Goal: Transaction & Acquisition: Purchase product/service

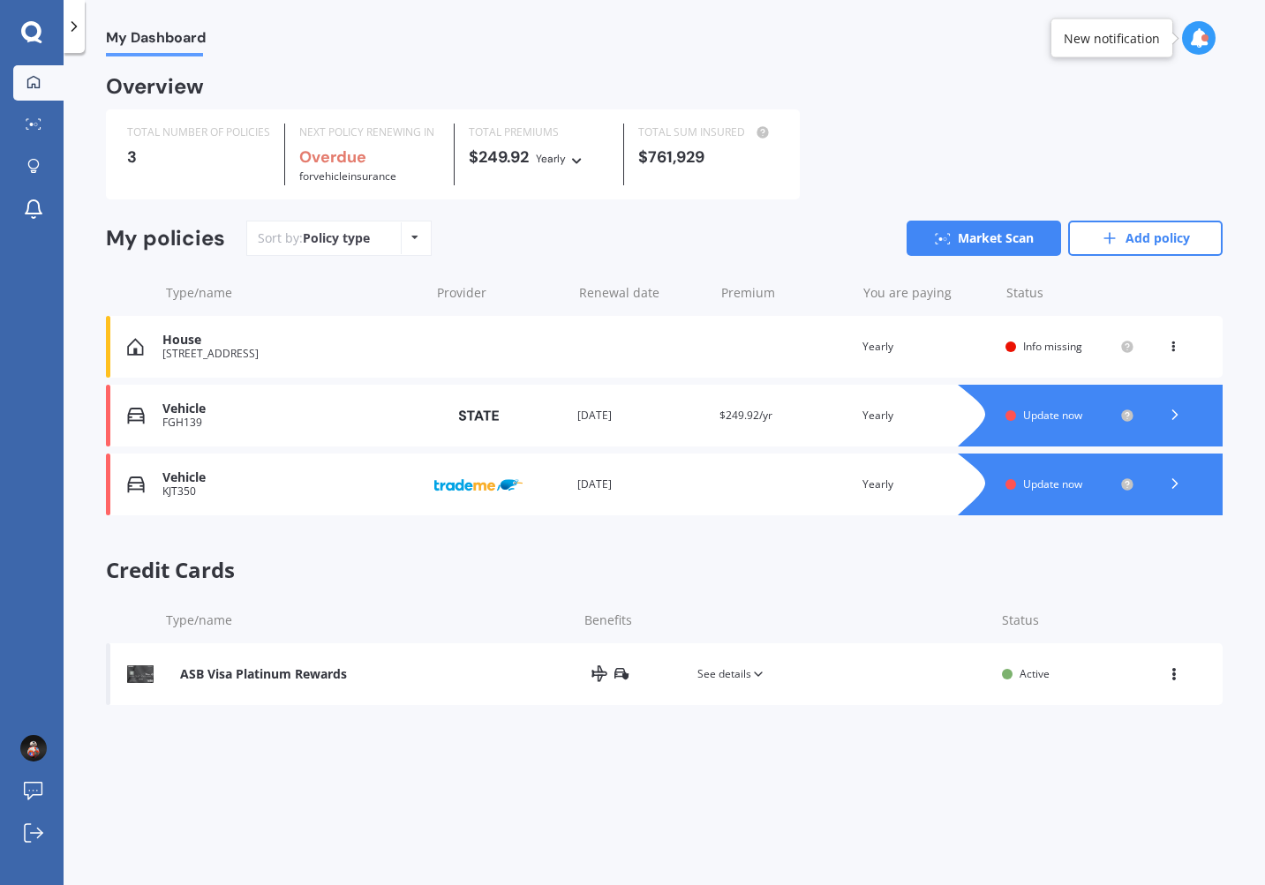
click at [1181, 335] on div "House [STREET_ADDRESS] Renewal date Premium You are paying Yearly Status Info m…" at bounding box center [664, 347] width 1117 height 62
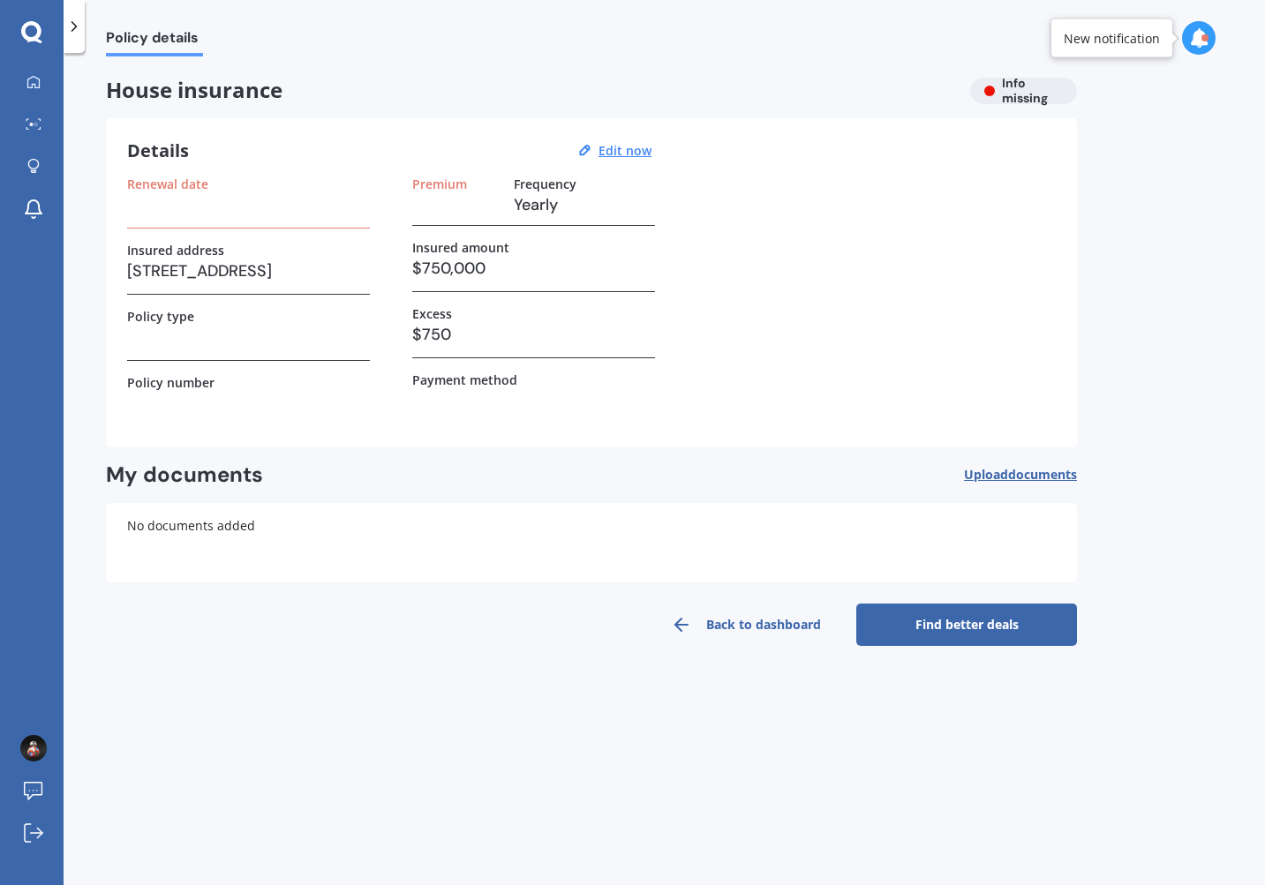
click at [691, 621] on icon at bounding box center [681, 624] width 21 height 21
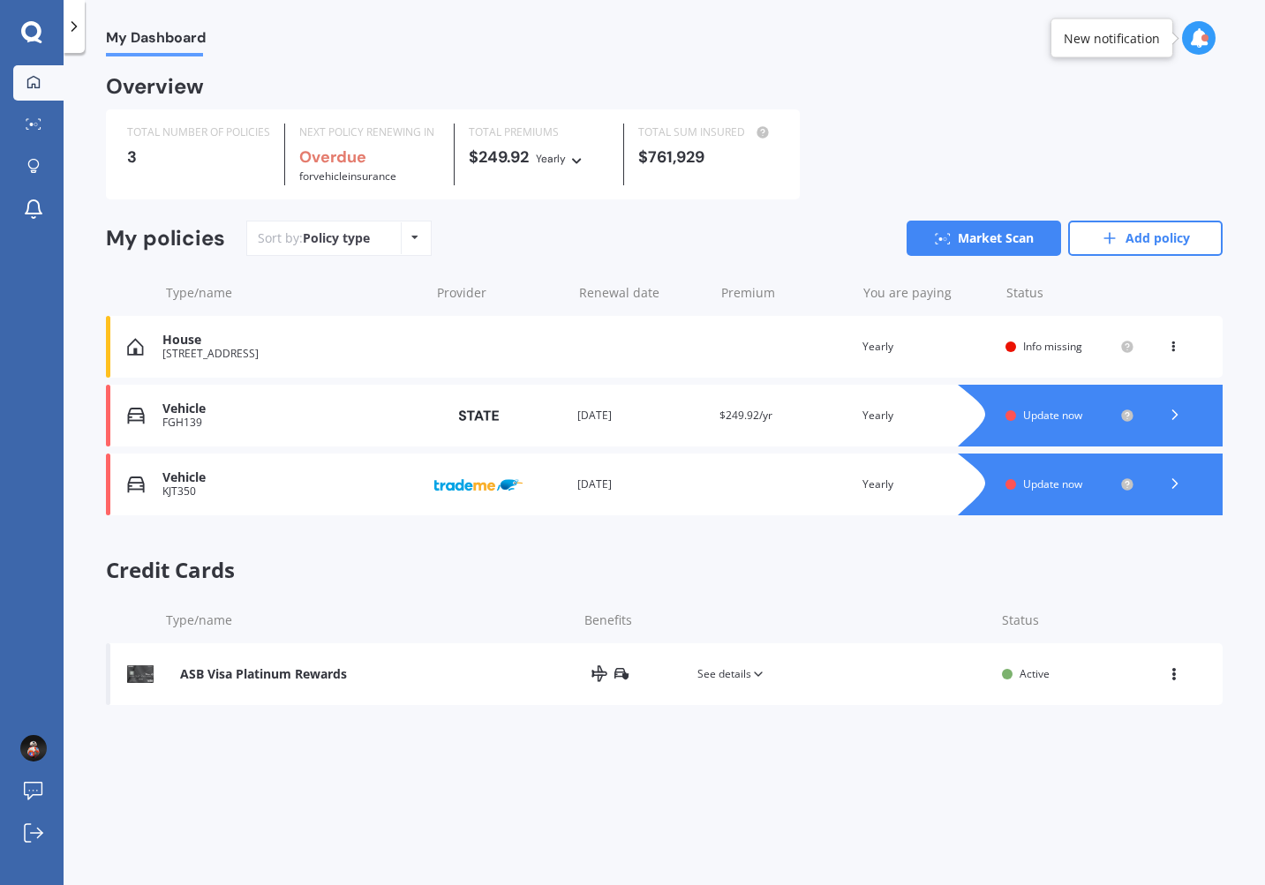
click at [1172, 349] on icon at bounding box center [1173, 343] width 12 height 11
click at [1132, 412] on div "Delete" at bounding box center [1134, 415] width 175 height 35
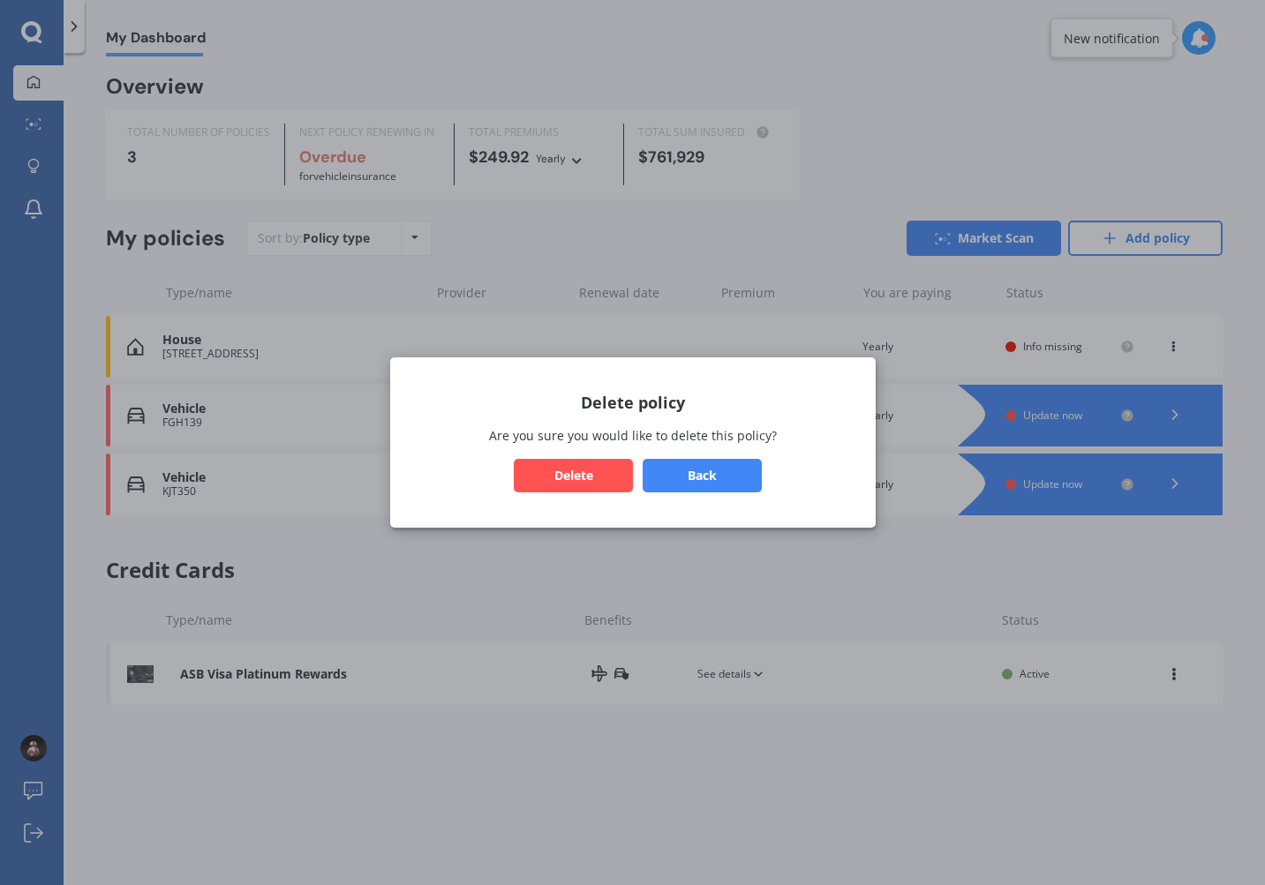
drag, startPoint x: 718, startPoint y: 473, endPoint x: 680, endPoint y: 557, distance: 92.4
click at [680, 557] on div "Delete policy Are you sure you would like to delete this policy? Back Delete" at bounding box center [632, 442] width 1265 height 885
click at [595, 485] on button "Delete" at bounding box center [573, 476] width 119 height 34
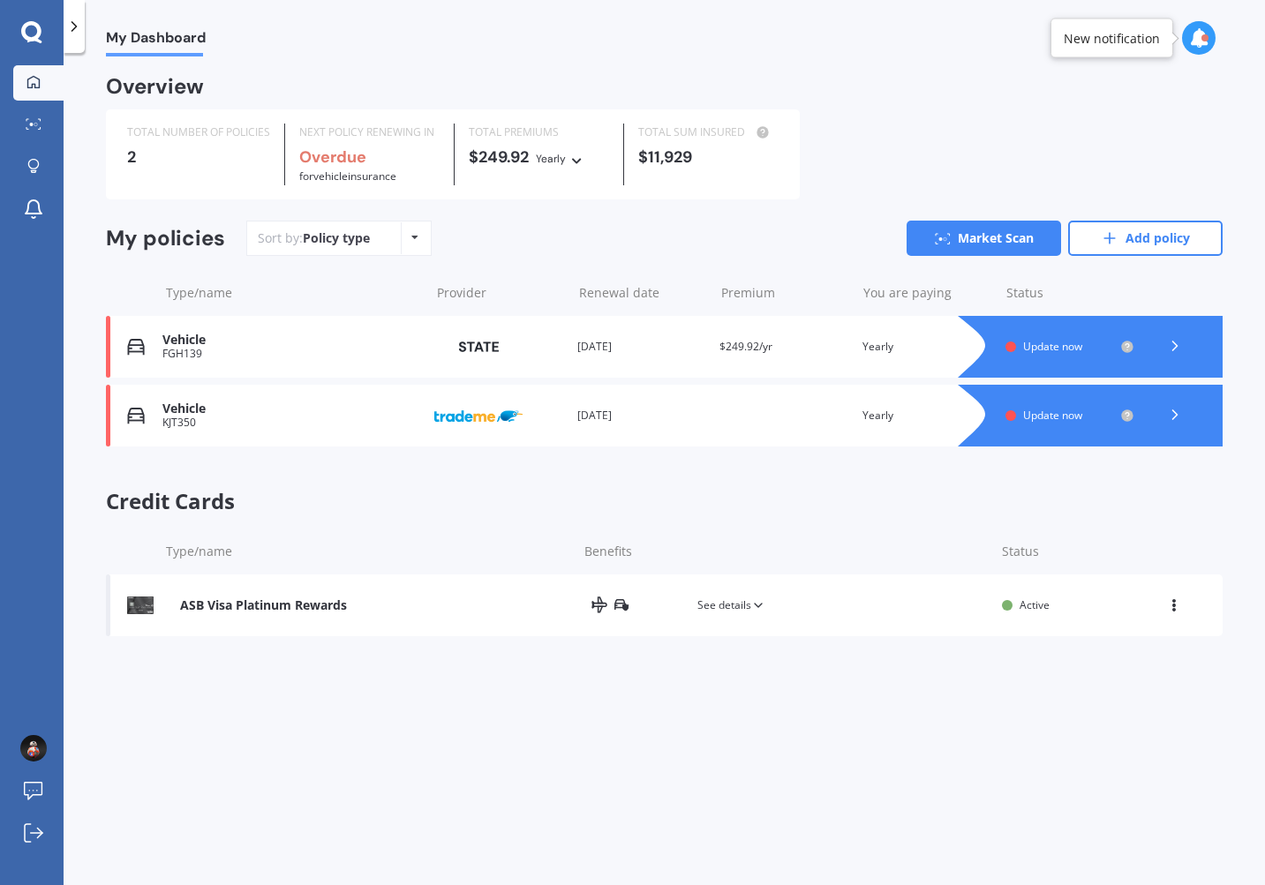
click at [699, 503] on span "Credit Cards" at bounding box center [664, 502] width 1117 height 26
click at [332, 156] on b "Overdue" at bounding box center [332, 157] width 67 height 21
click at [36, 129] on icon at bounding box center [34, 123] width 16 height 11
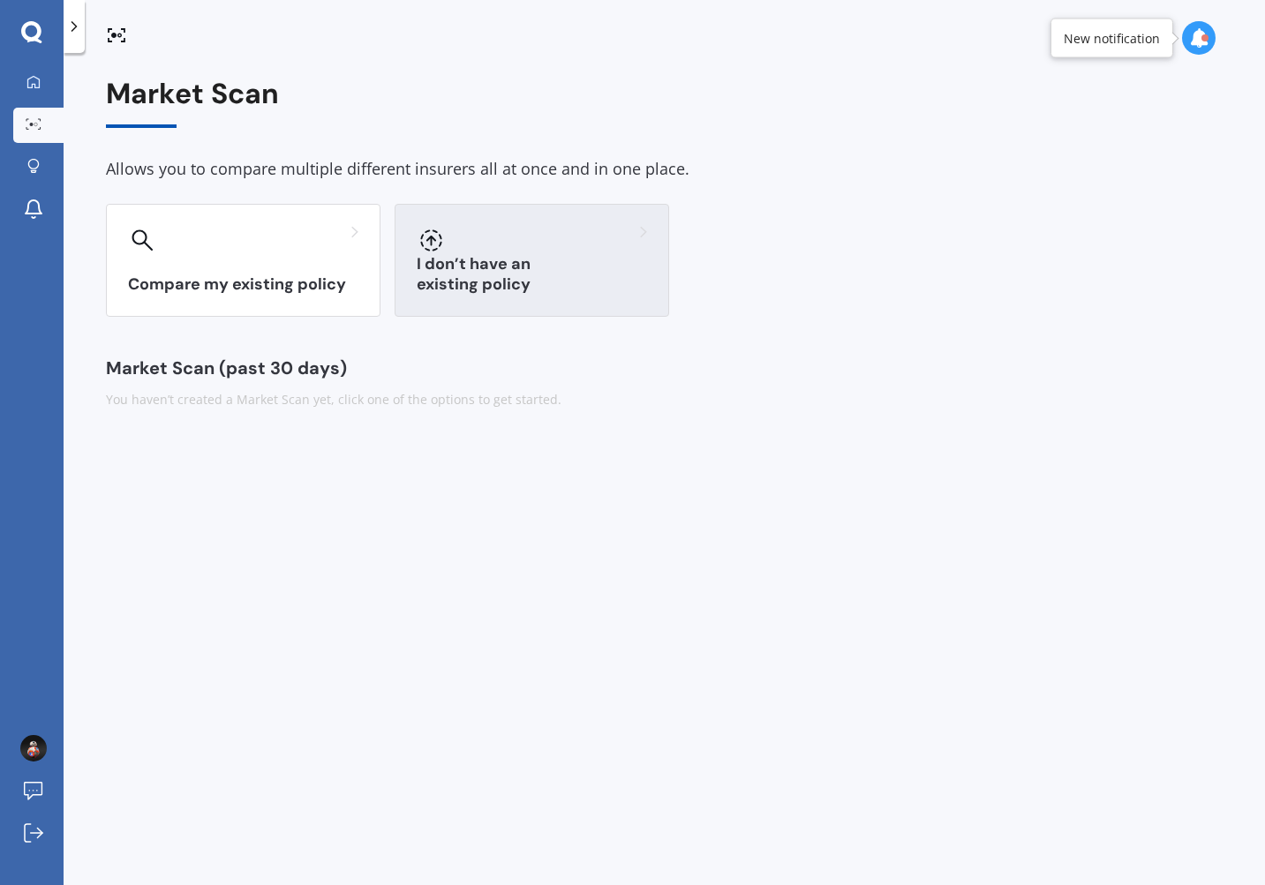
click at [497, 242] on div at bounding box center [532, 240] width 230 height 28
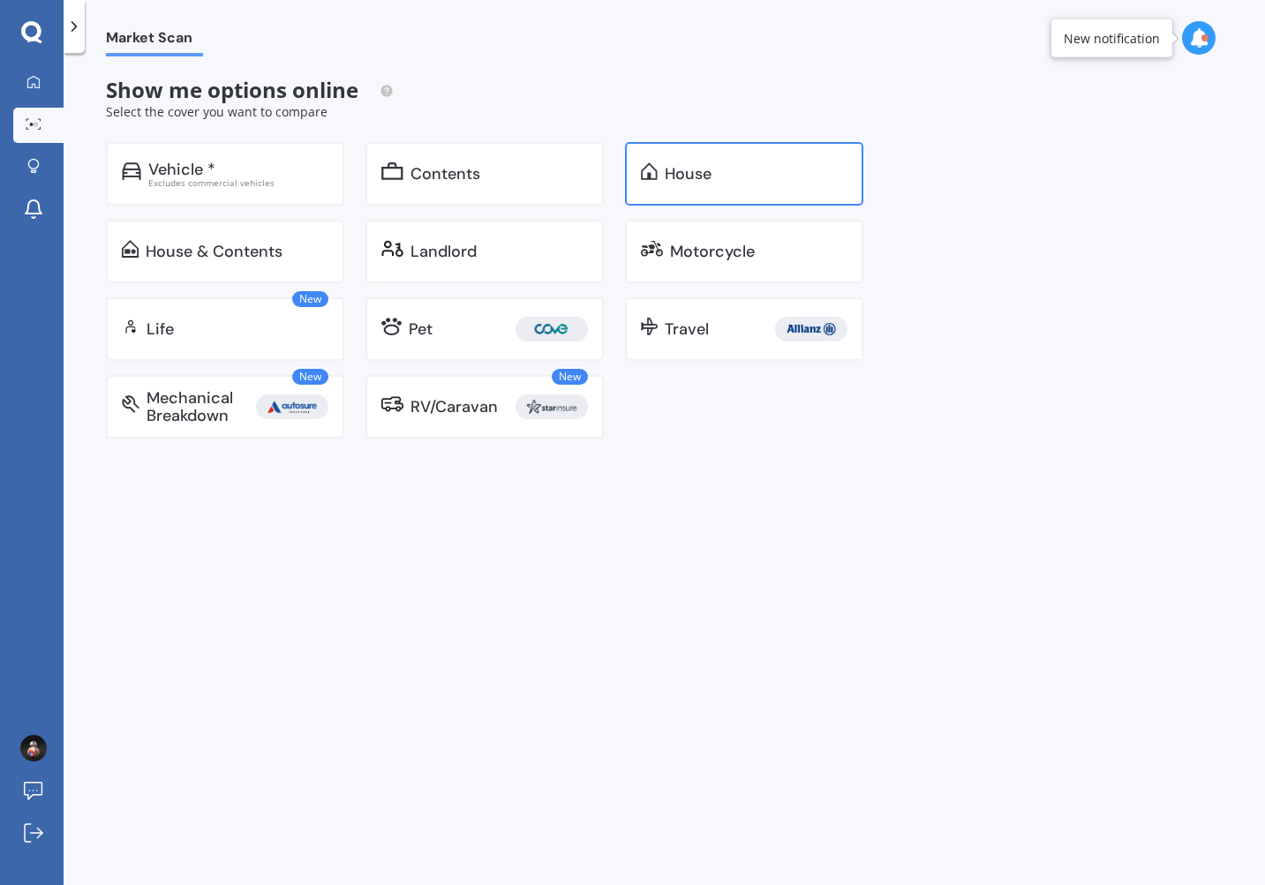
click at [641, 169] on img at bounding box center [649, 171] width 17 height 18
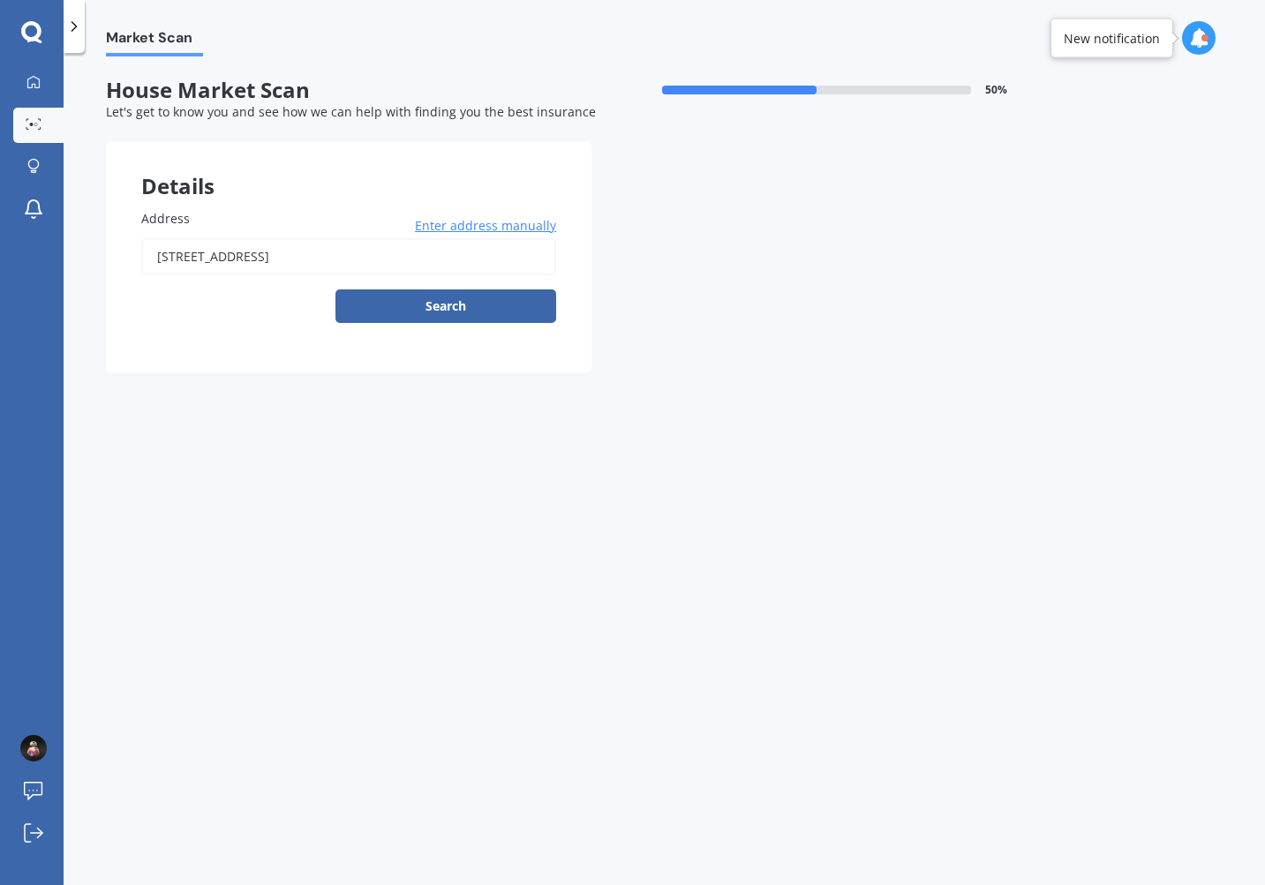
click at [380, 260] on input "[STREET_ADDRESS]" at bounding box center [348, 256] width 415 height 37
type input "[STREET_ADDRESS]"
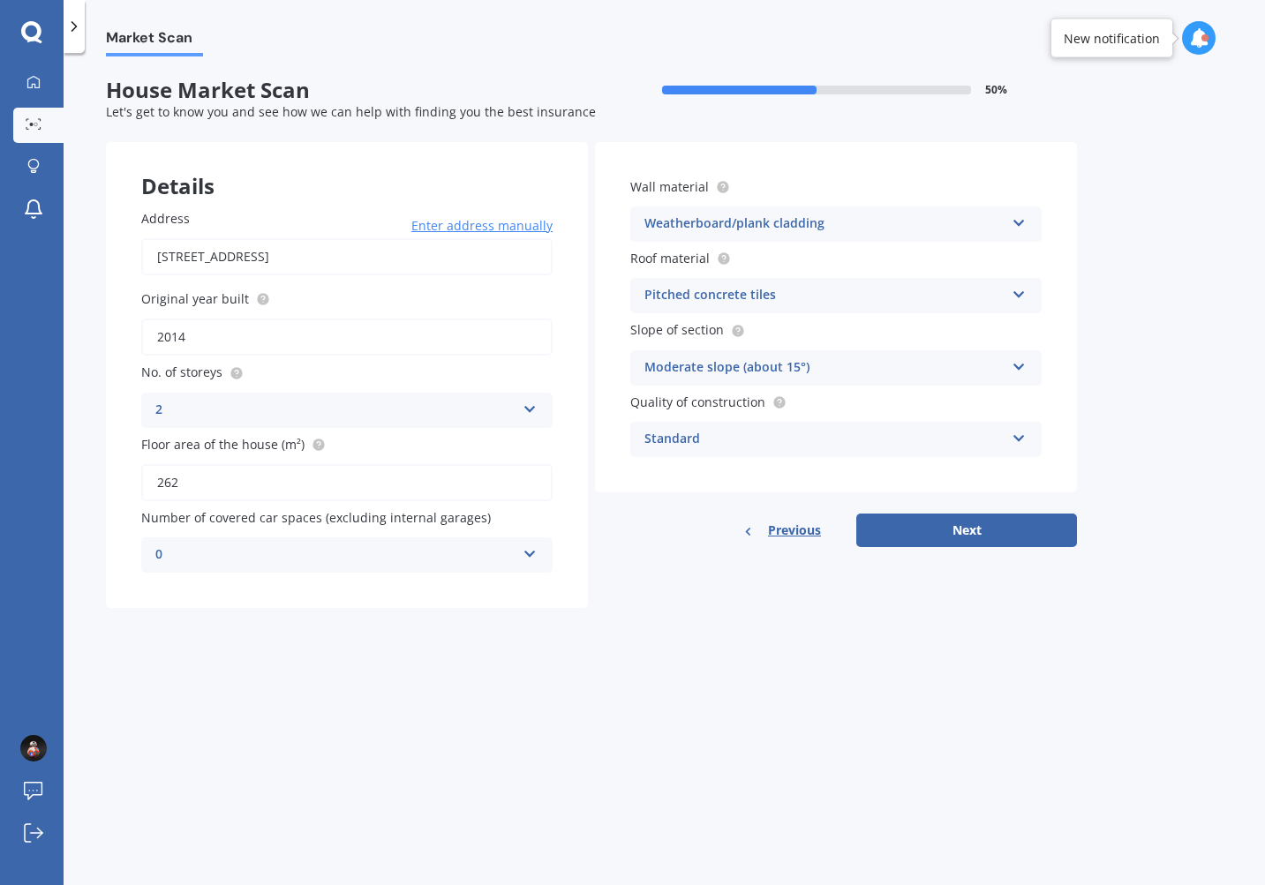
click at [343, 329] on input "2014" at bounding box center [346, 337] width 411 height 37
click at [637, 675] on div "Market Scan House Market Scan 50 % Let's get to know you and see how we can hel…" at bounding box center [664, 472] width 1201 height 832
click at [938, 534] on button "Next" at bounding box center [966, 531] width 221 height 34
select select "02"
select select "03"
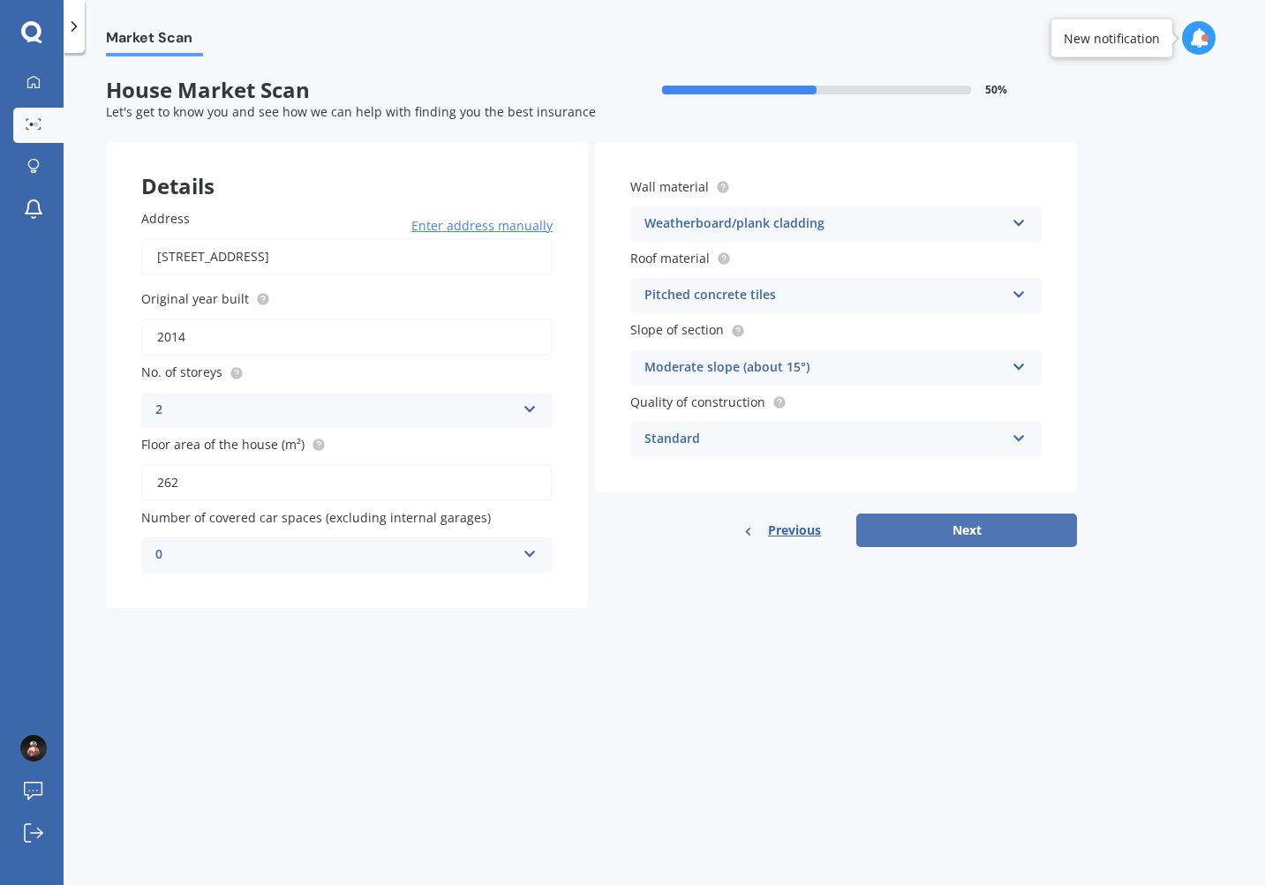
select select "1990"
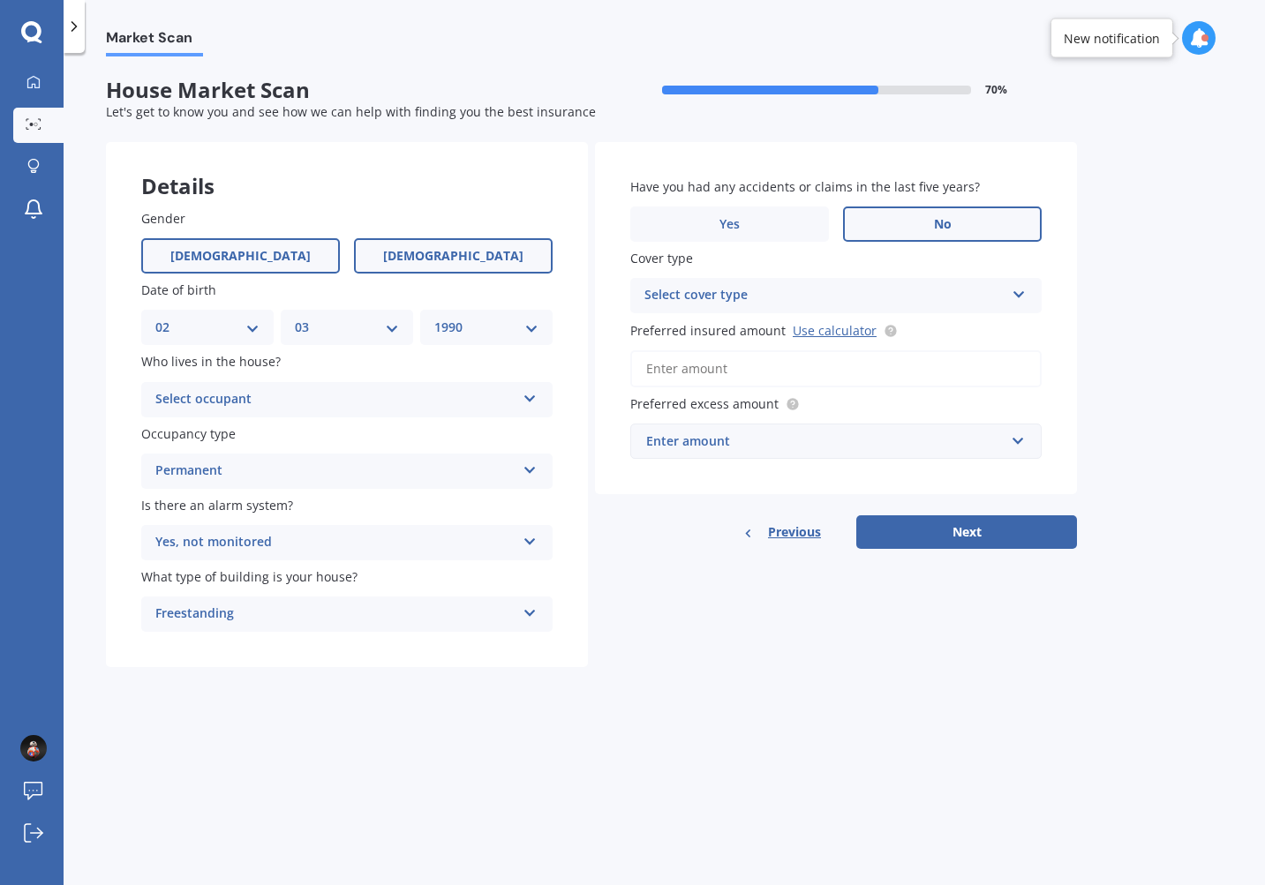
click at [483, 272] on label "[DEMOGRAPHIC_DATA]" at bounding box center [453, 255] width 199 height 35
click at [0, 0] on input "[DEMOGRAPHIC_DATA]" at bounding box center [0, 0] width 0 height 0
click at [709, 290] on div "Select cover type" at bounding box center [824, 295] width 360 height 21
click at [723, 267] on label "Cover type" at bounding box center [832, 258] width 404 height 19
click at [838, 285] on div "High High" at bounding box center [835, 295] width 411 height 35
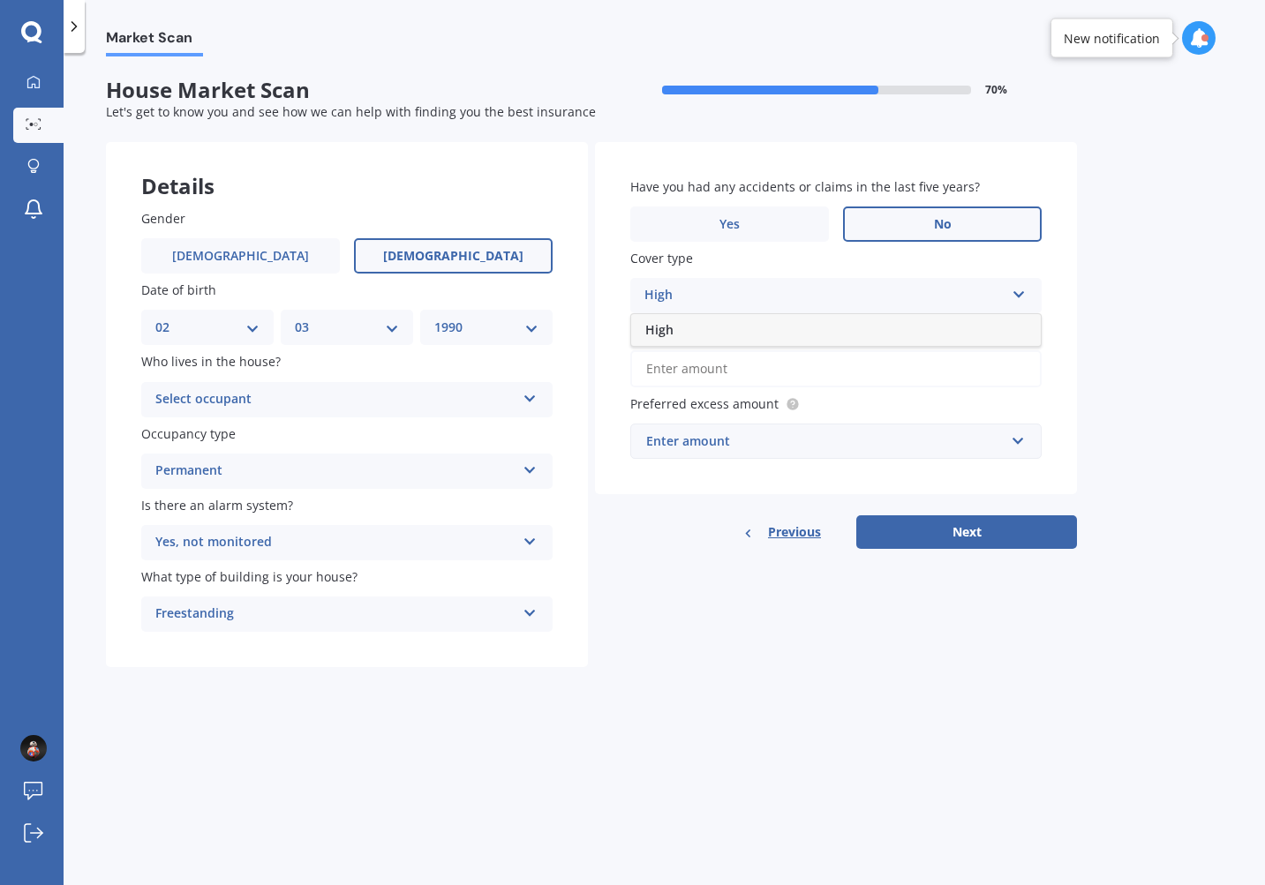
click at [767, 331] on div "High" at bounding box center [836, 330] width 410 height 32
click at [869, 448] on div "Enter amount" at bounding box center [825, 441] width 358 height 19
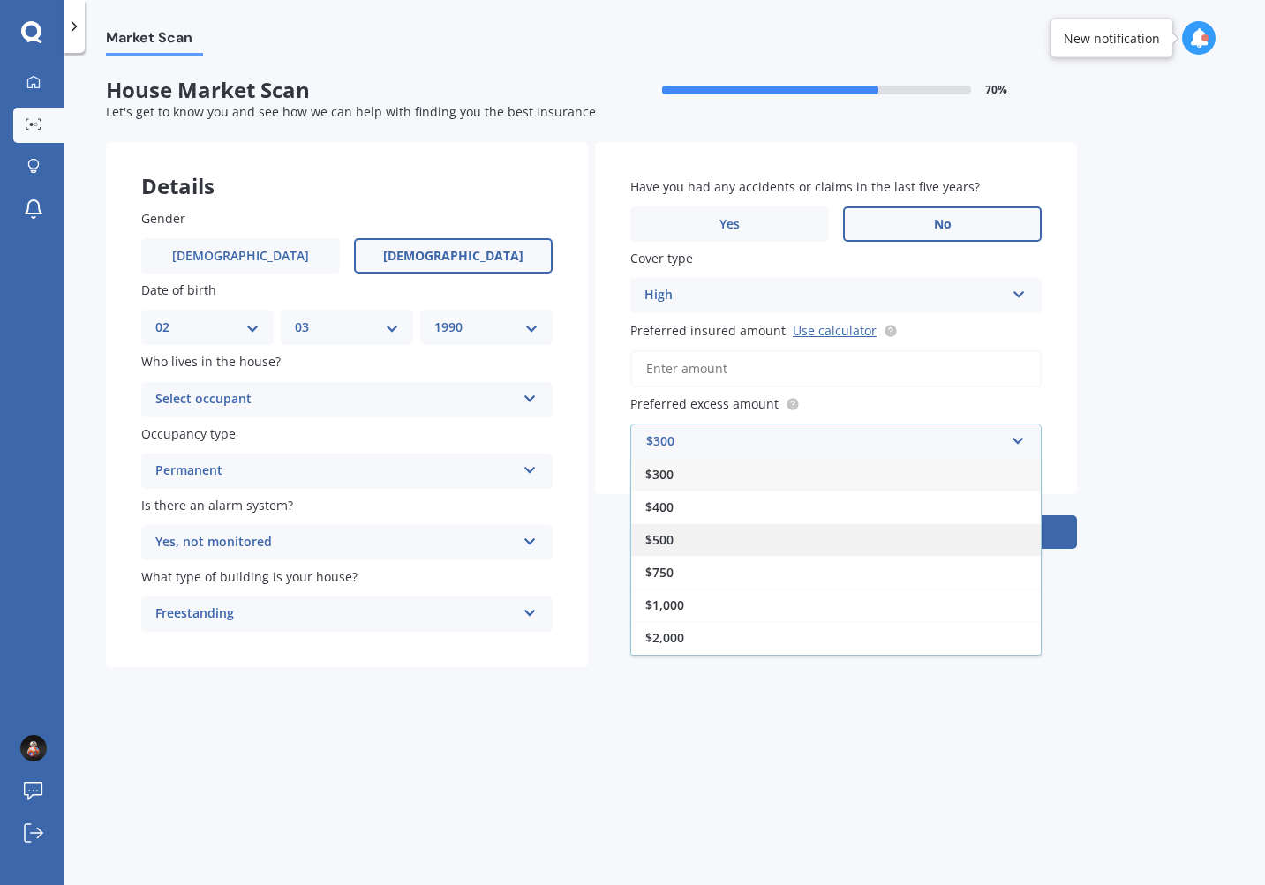
click at [724, 538] on div "$500" at bounding box center [836, 539] width 410 height 33
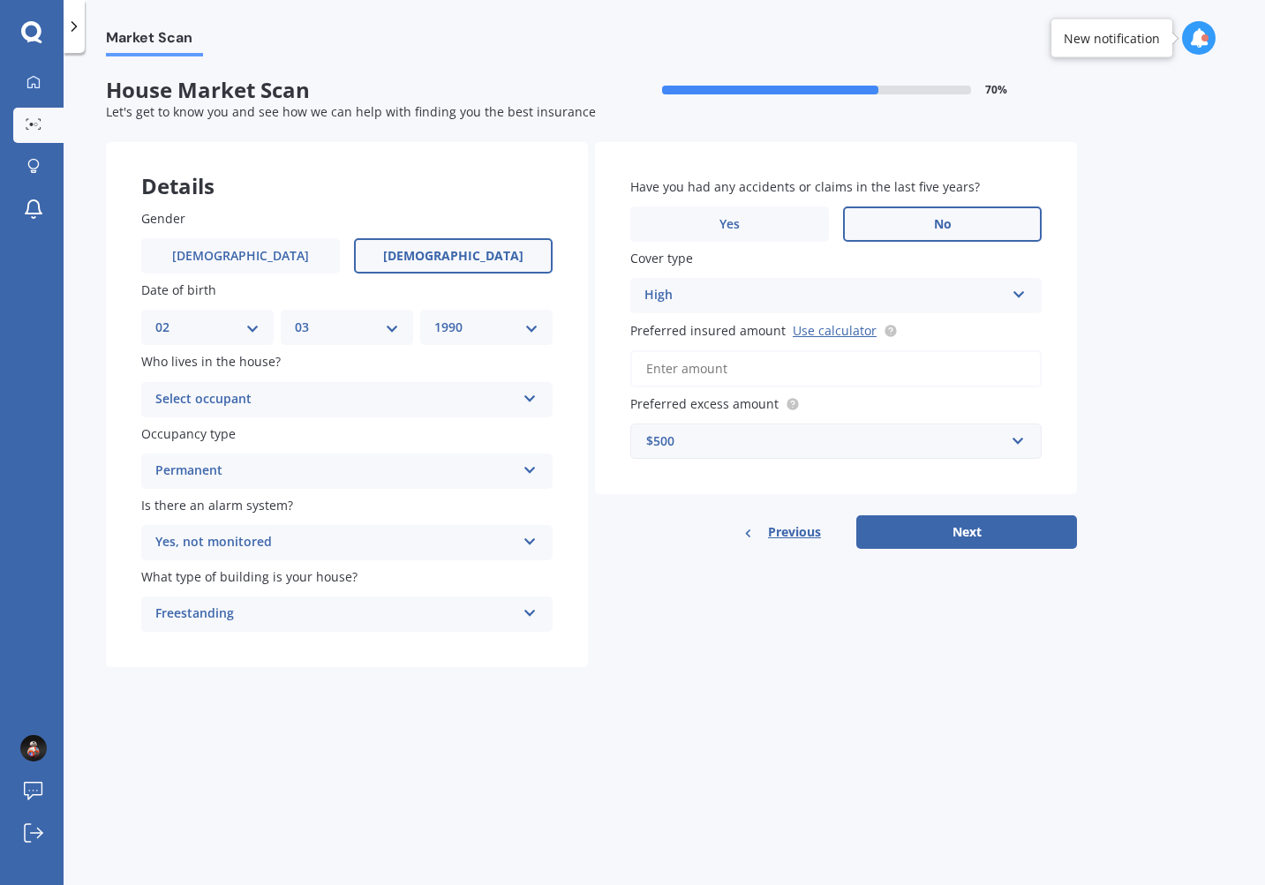
click at [803, 601] on div "Details Gender [DEMOGRAPHIC_DATA] [DEMOGRAPHIC_DATA] Date of birth DD 01 02 03 …" at bounding box center [591, 405] width 971 height 526
click at [911, 543] on button "Next" at bounding box center [966, 532] width 221 height 34
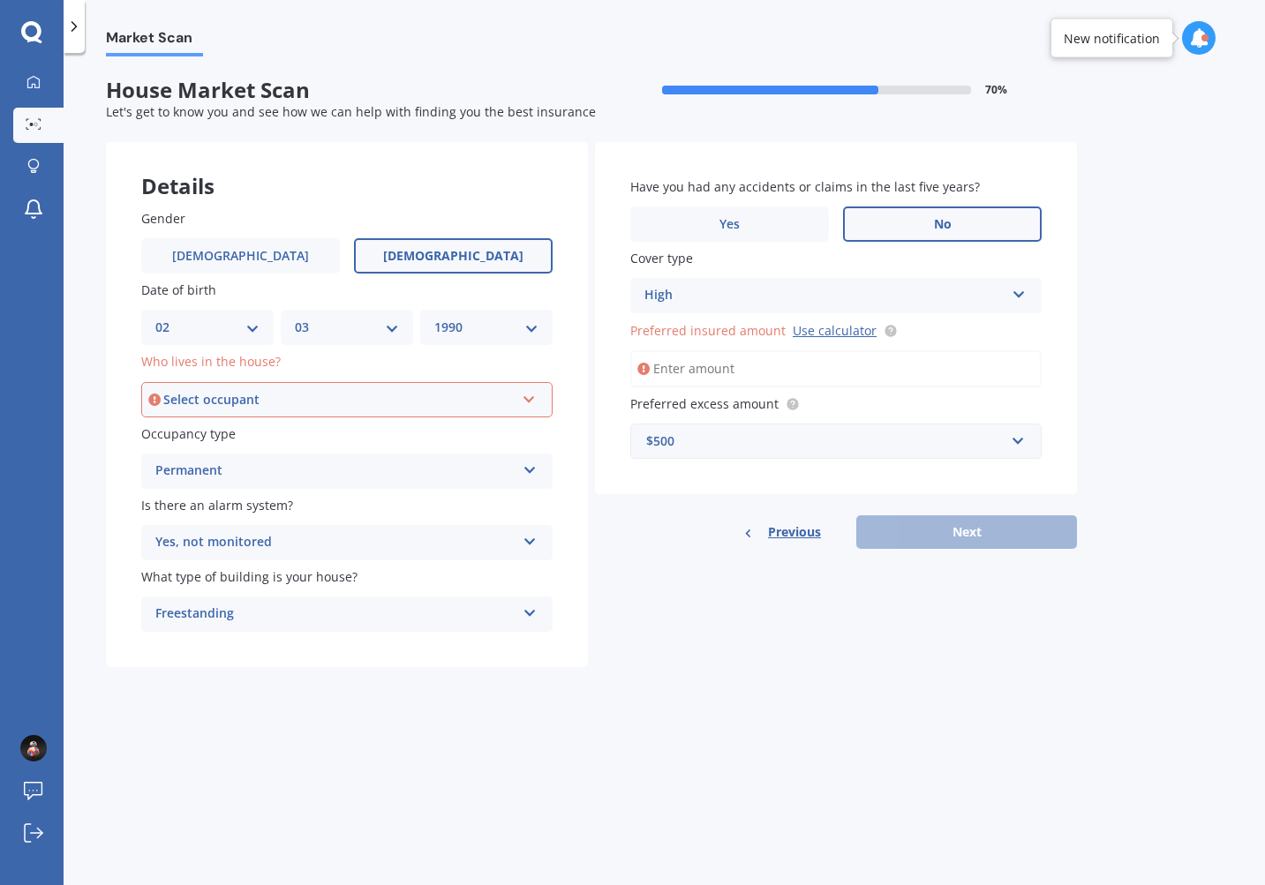
click at [429, 387] on div "Select occupant Owner Owner + Boarder" at bounding box center [346, 399] width 411 height 35
click at [379, 433] on div "Owner" at bounding box center [347, 434] width 408 height 32
click at [751, 637] on div "Details Gender [DEMOGRAPHIC_DATA] [DEMOGRAPHIC_DATA] Date of birth DD 01 02 03 …" at bounding box center [591, 405] width 971 height 526
click at [760, 372] on input "Preferred insured amount Use calculator" at bounding box center [835, 368] width 411 height 37
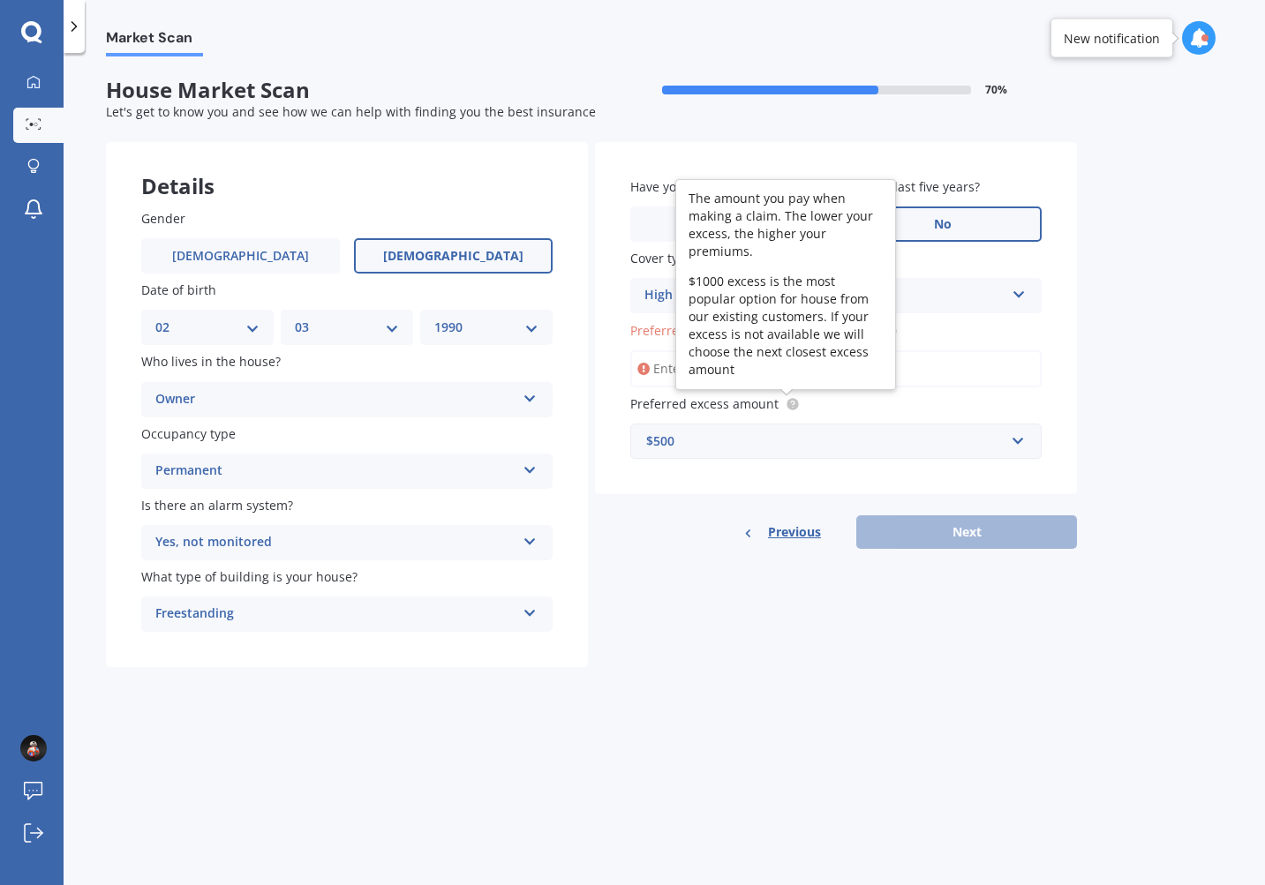
click at [842, 418] on div "Preferred excess amount $500 $300 $400 $500 $750 $1,000 $2,000 $2,500" at bounding box center [835, 427] width 411 height 64
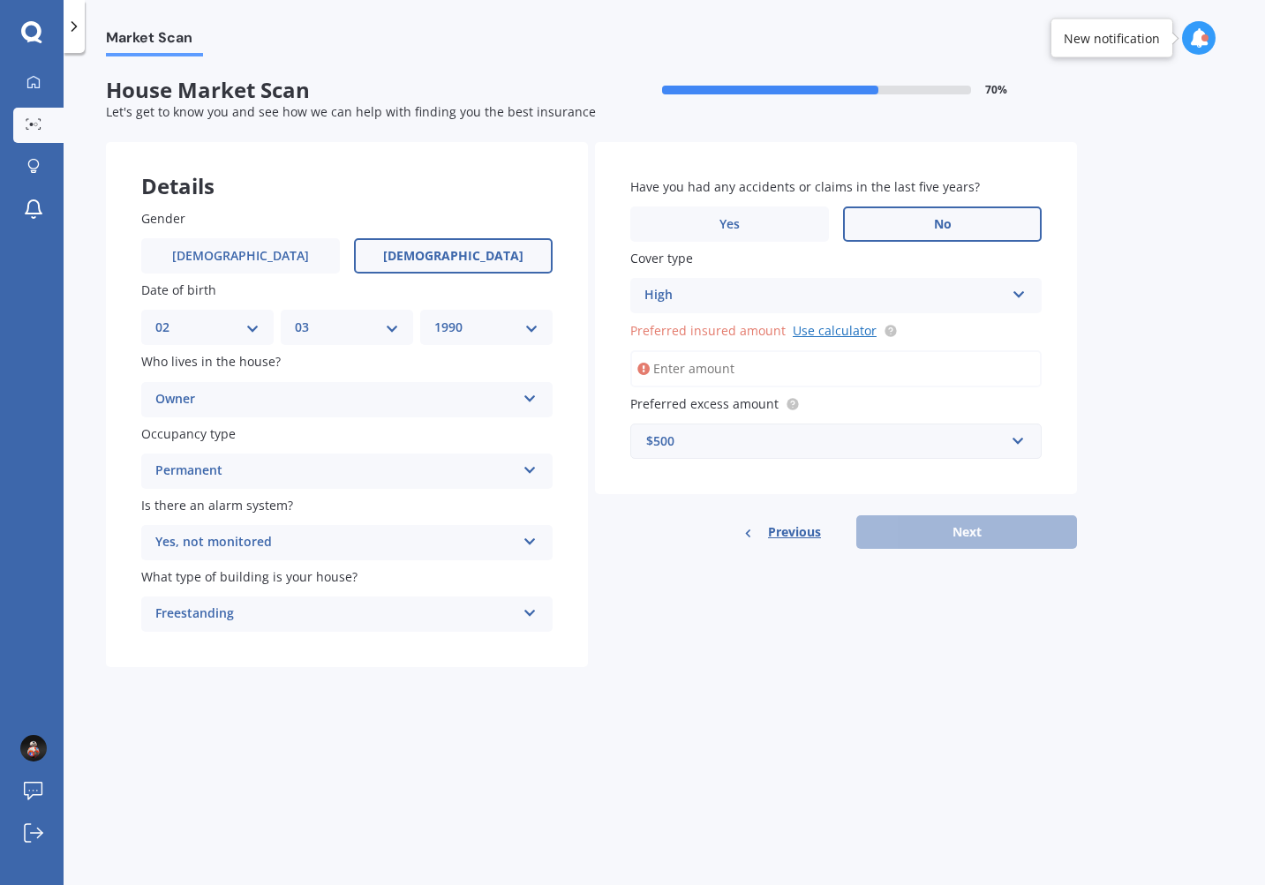
click at [824, 332] on link "Use calculator" at bounding box center [835, 330] width 84 height 17
click at [710, 362] on input "Preferred insured amount Use calculator" at bounding box center [835, 368] width 411 height 37
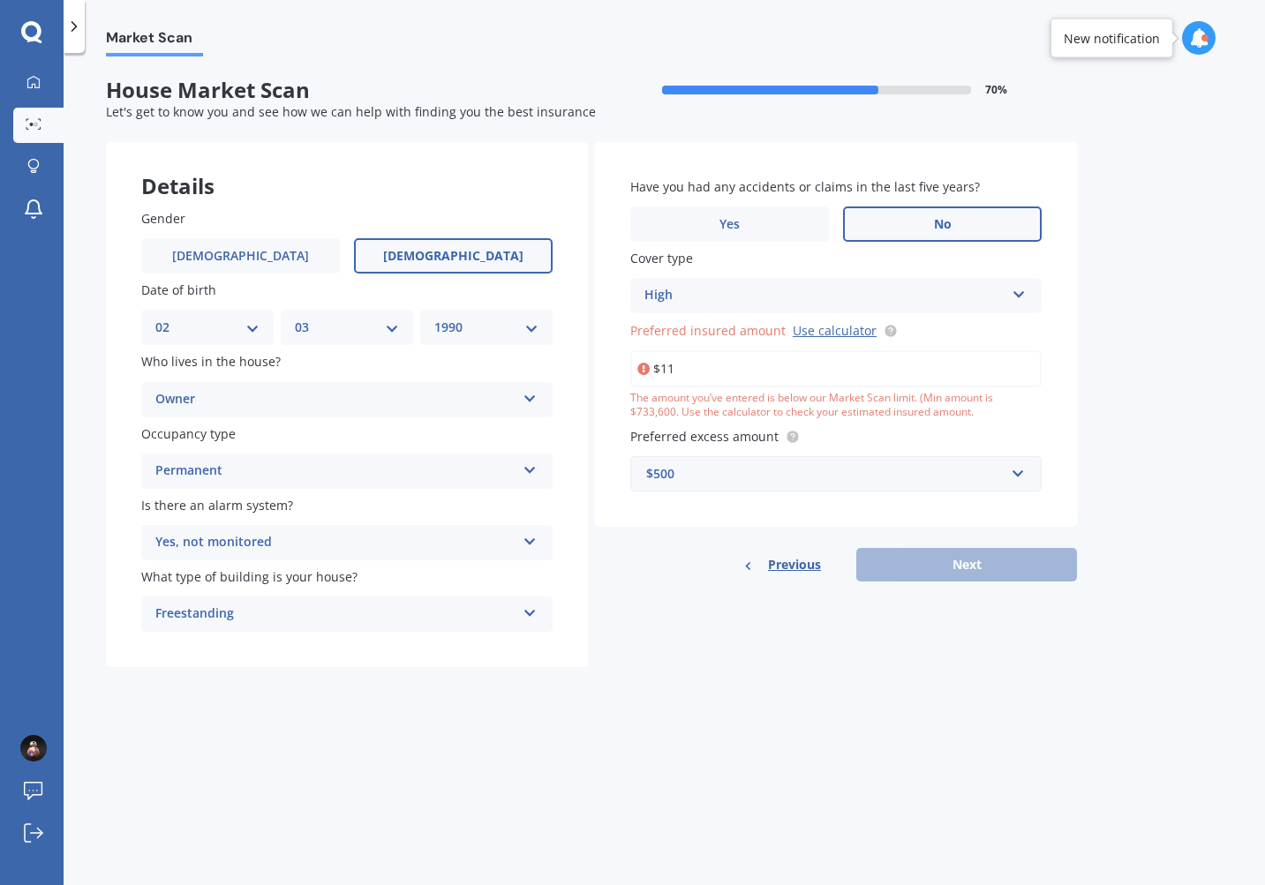
click at [744, 362] on input "$11" at bounding box center [835, 368] width 411 height 37
paste input ",142,76"
type input "$1,142,761"
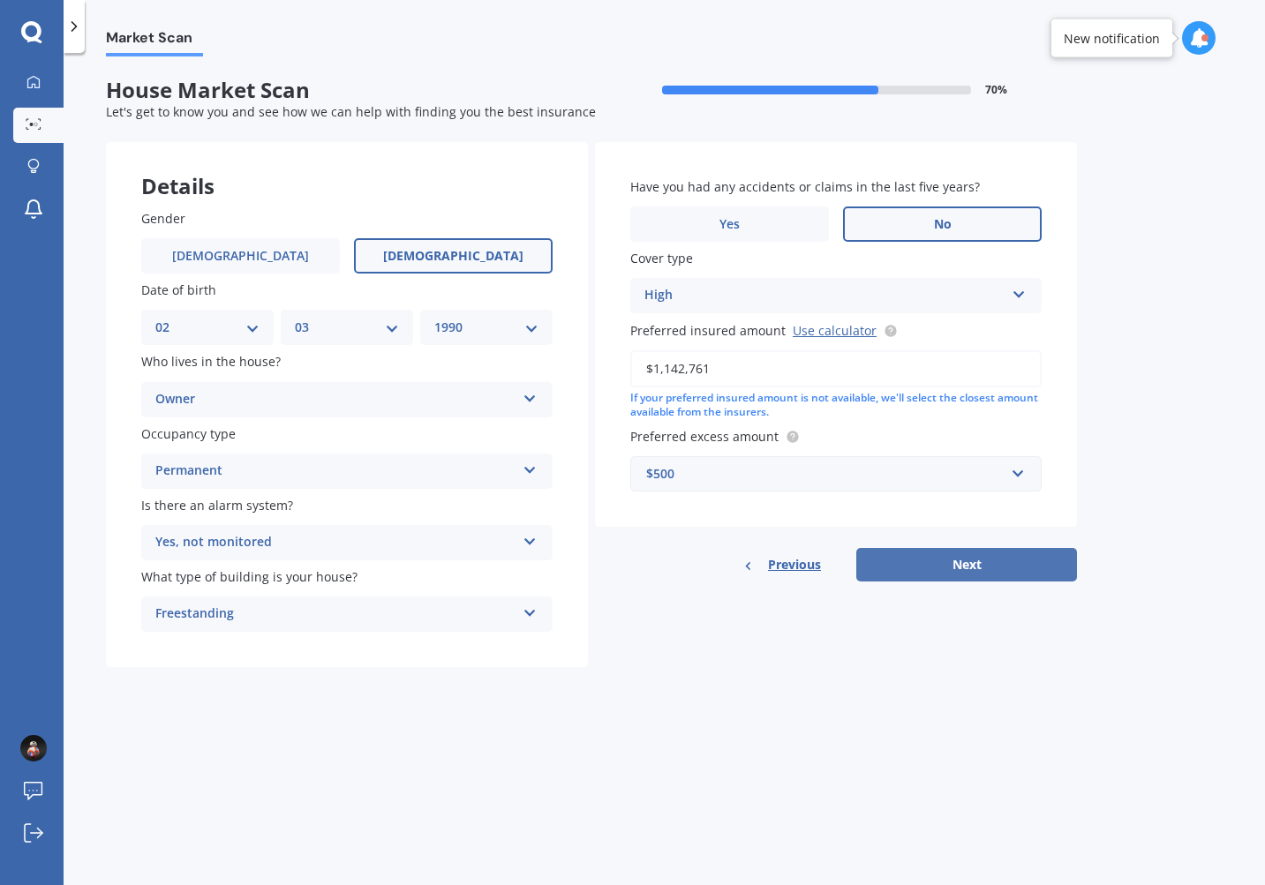
click at [948, 572] on button "Next" at bounding box center [966, 565] width 221 height 34
select select "02"
select select "03"
select select "1990"
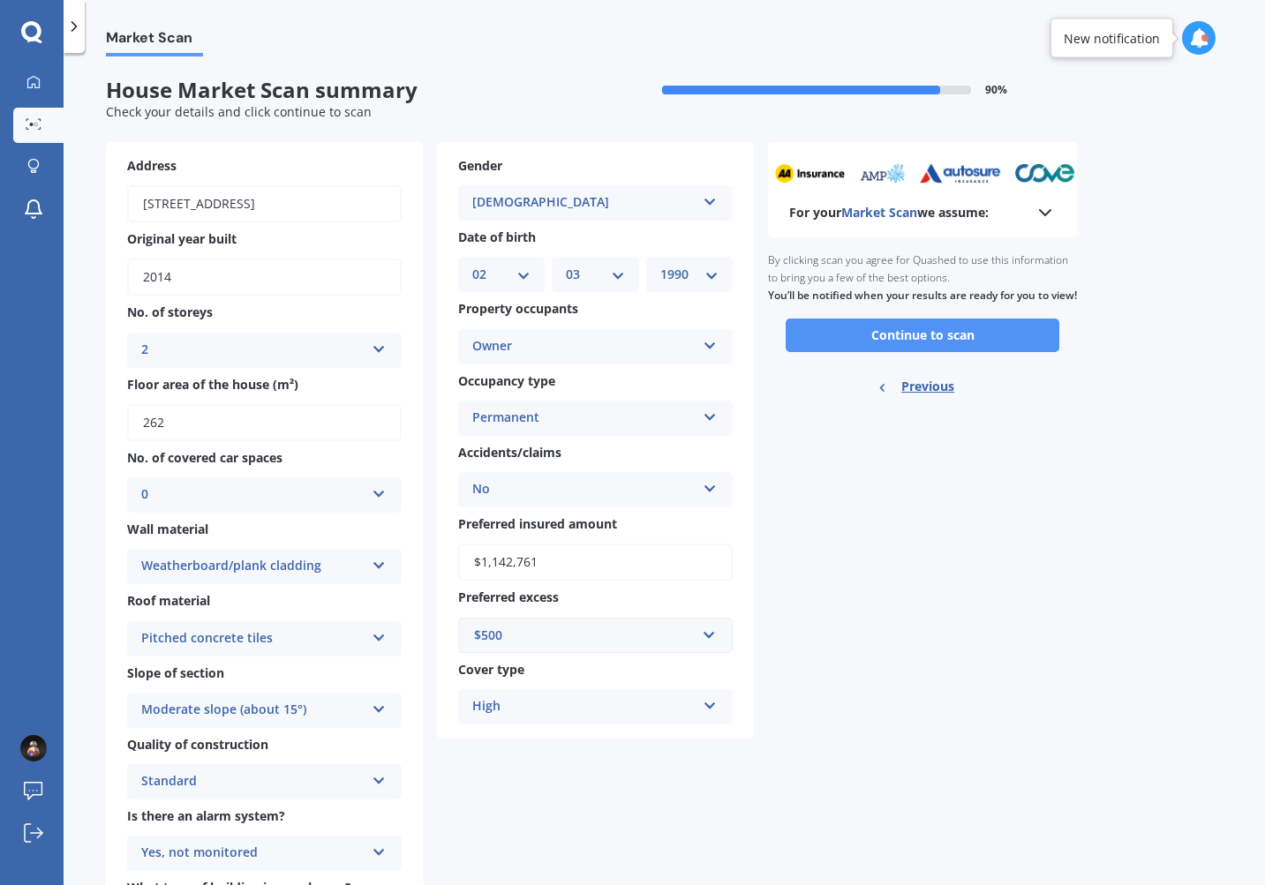
click at [929, 346] on button "Continue to scan" at bounding box center [923, 336] width 274 height 34
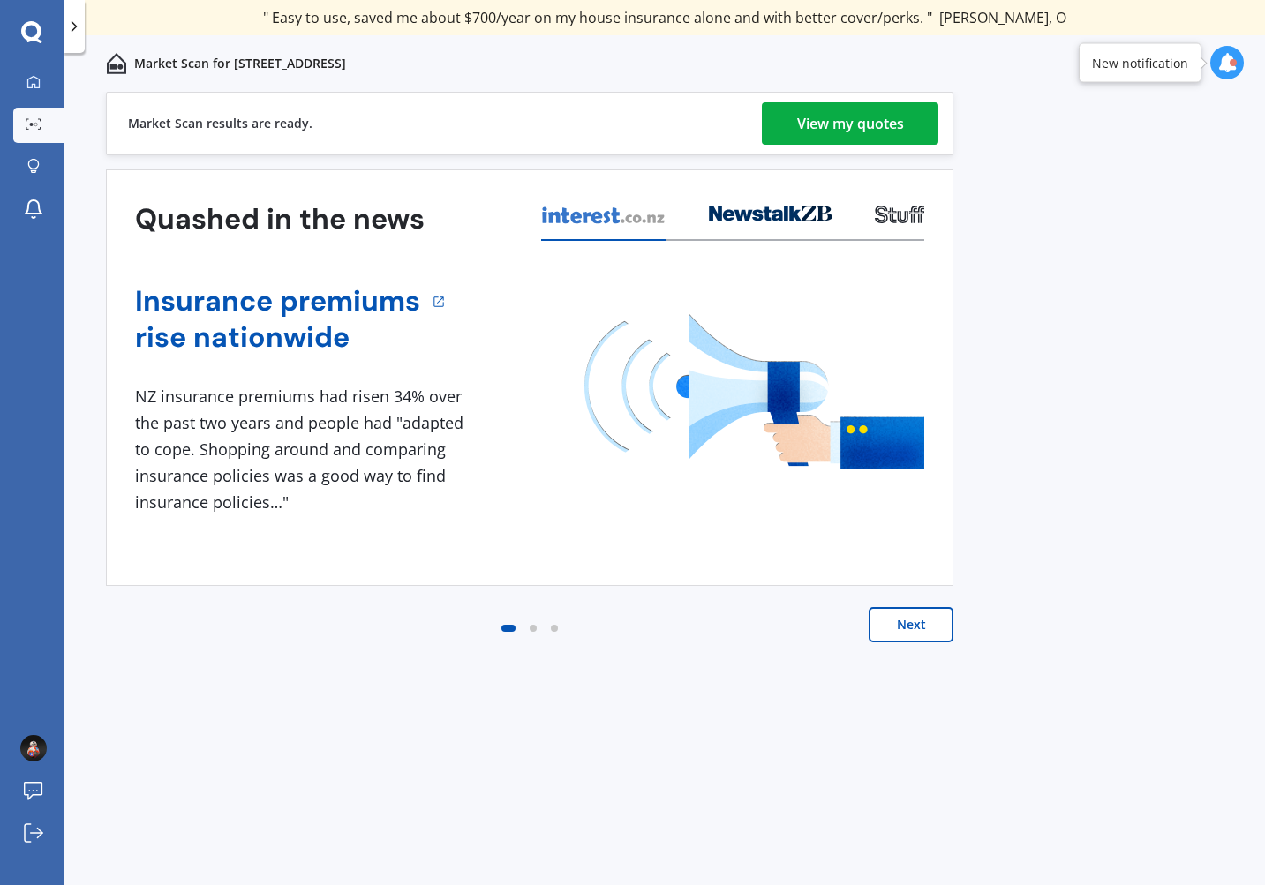
click at [871, 114] on div "View my quotes" at bounding box center [850, 123] width 107 height 42
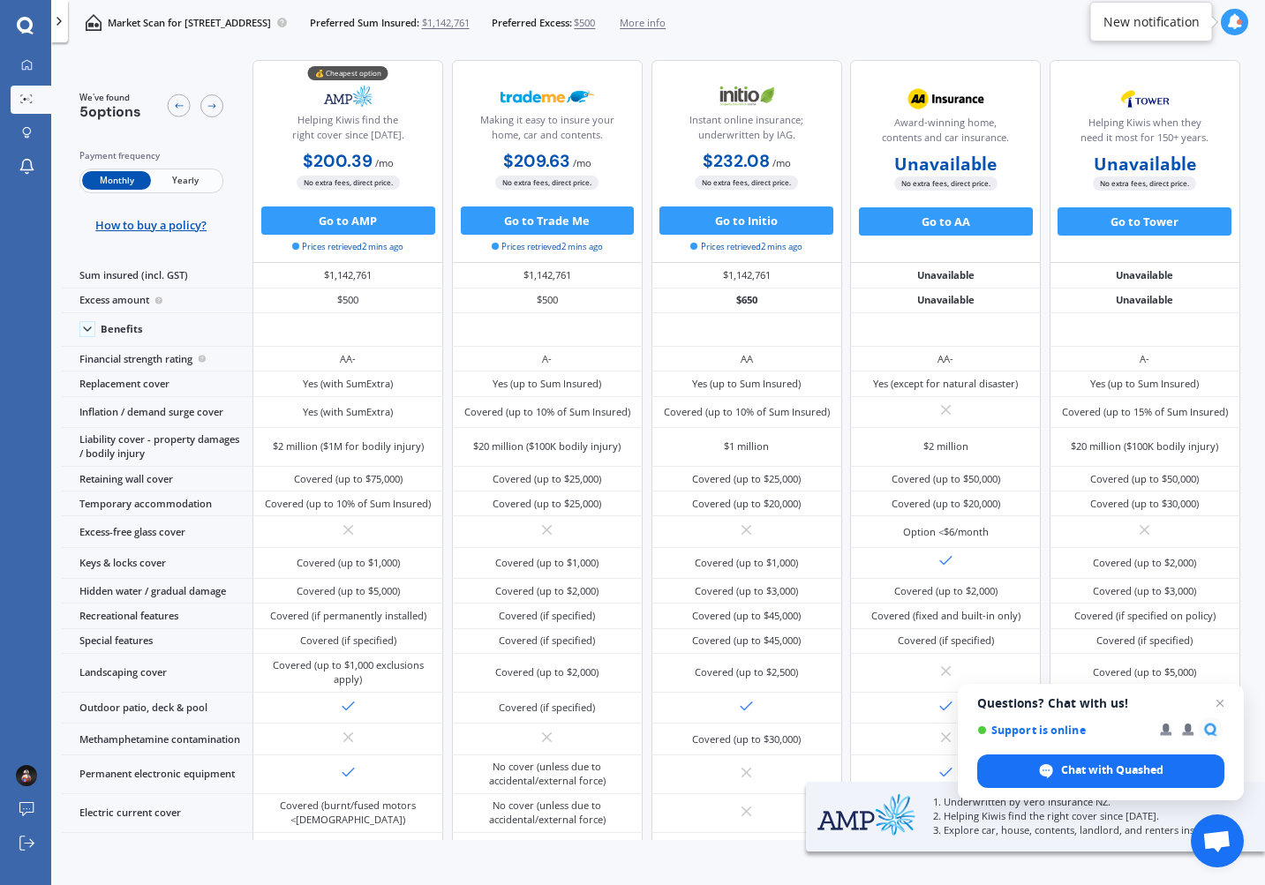
click at [188, 194] on div "Payment frequency Monthly Yearly How to buy a policy?" at bounding box center [151, 190] width 144 height 83
click at [187, 178] on span "Yearly" at bounding box center [185, 180] width 69 height 19
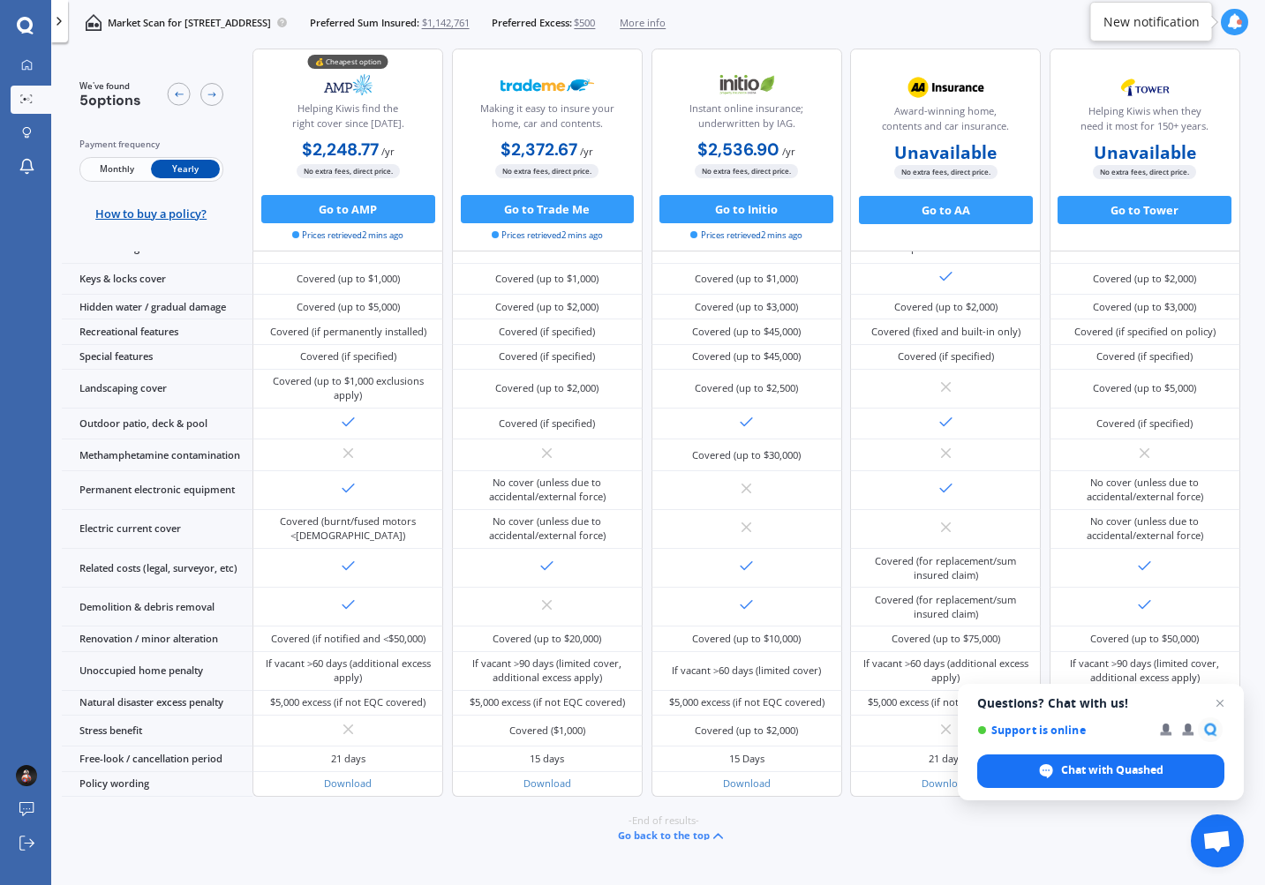
scroll to position [377, 0]
